Goal: Complete application form

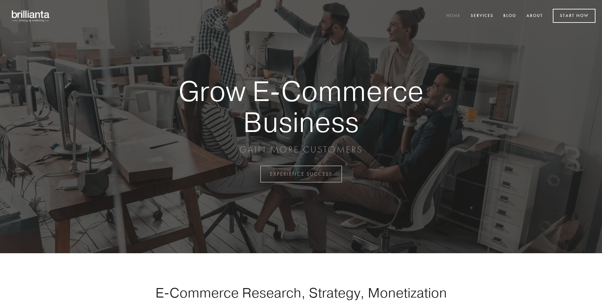
scroll to position [1708, 0]
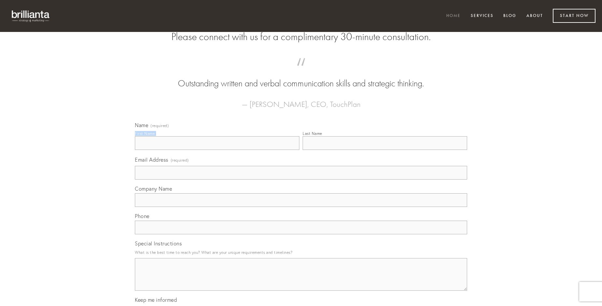
type input "[PERSON_NAME]"
click at [385, 150] on input "Last Name" at bounding box center [385, 143] width 165 height 14
type input "[PERSON_NAME]"
click at [301, 180] on input "Email Address (required)" at bounding box center [301, 173] width 332 height 14
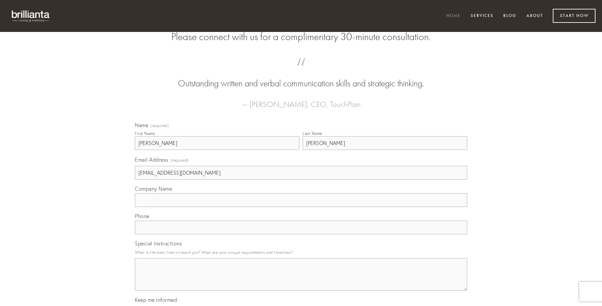
type input "[EMAIL_ADDRESS][DOMAIN_NAME]"
click at [301, 207] on input "Company Name" at bounding box center [301, 200] width 332 height 14
type input "patrocinor"
click at [301, 234] on input "text" at bounding box center [301, 228] width 332 height 14
click at [301, 280] on textarea "Special Instructions" at bounding box center [301, 274] width 332 height 33
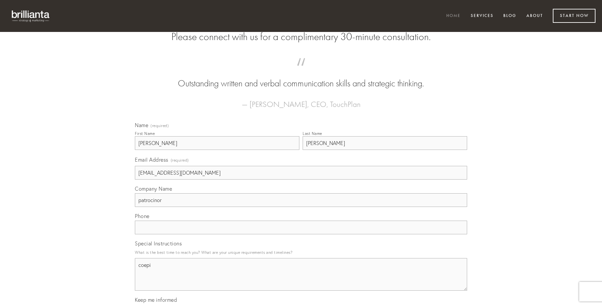
type textarea "coepi"
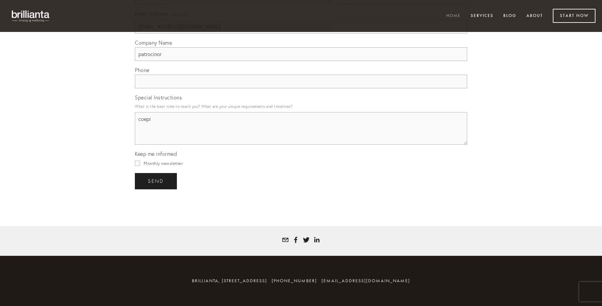
click at [156, 181] on span "send" at bounding box center [156, 181] width 16 height 6
